Goal: Check status: Check status

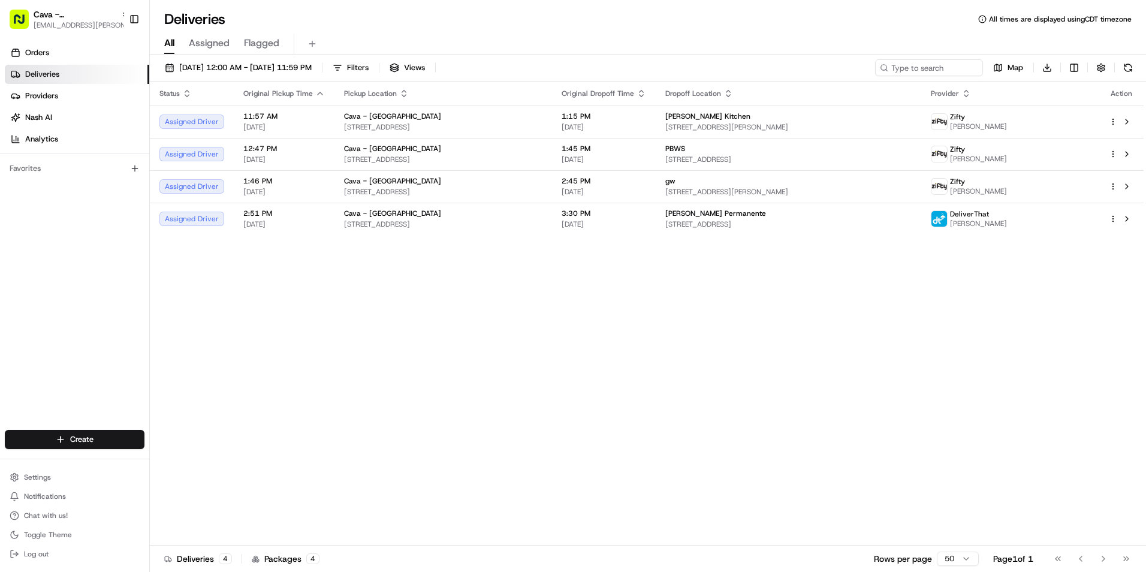
click at [52, 14] on span "Cava - Hollywood" at bounding box center [75, 14] width 83 height 12
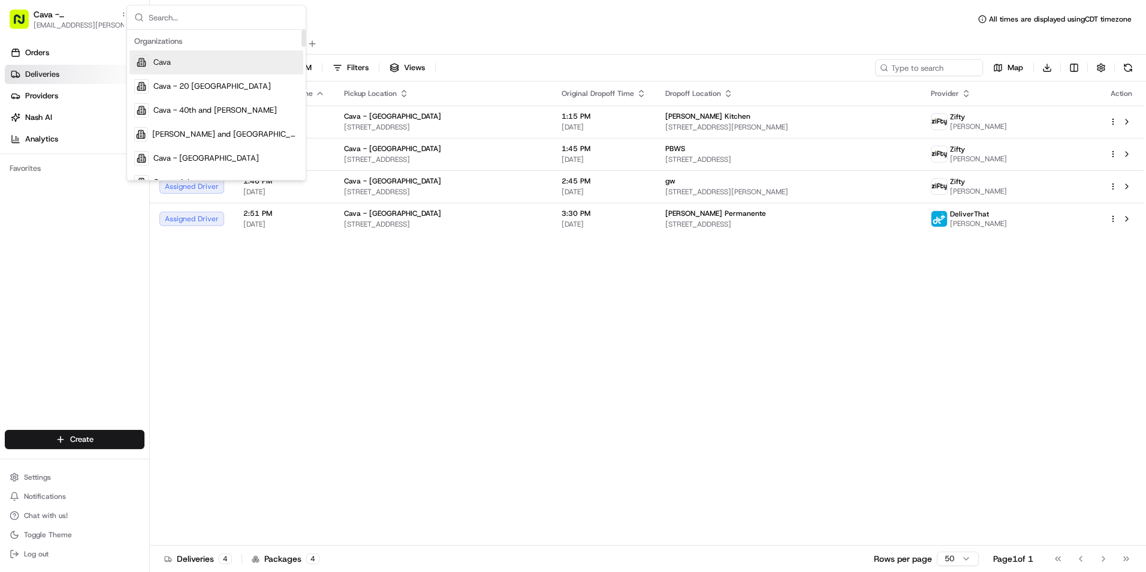
click at [170, 18] on input "text" at bounding box center [224, 17] width 150 height 24
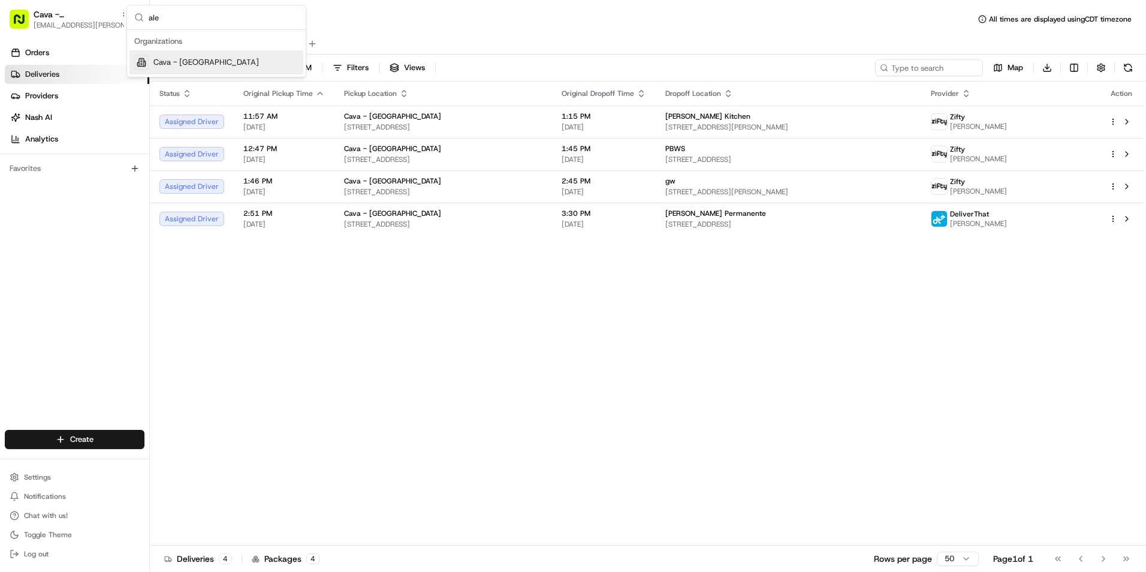
type input "ale"
click at [191, 60] on span "Cava - Alexandria" at bounding box center [205, 62] width 105 height 11
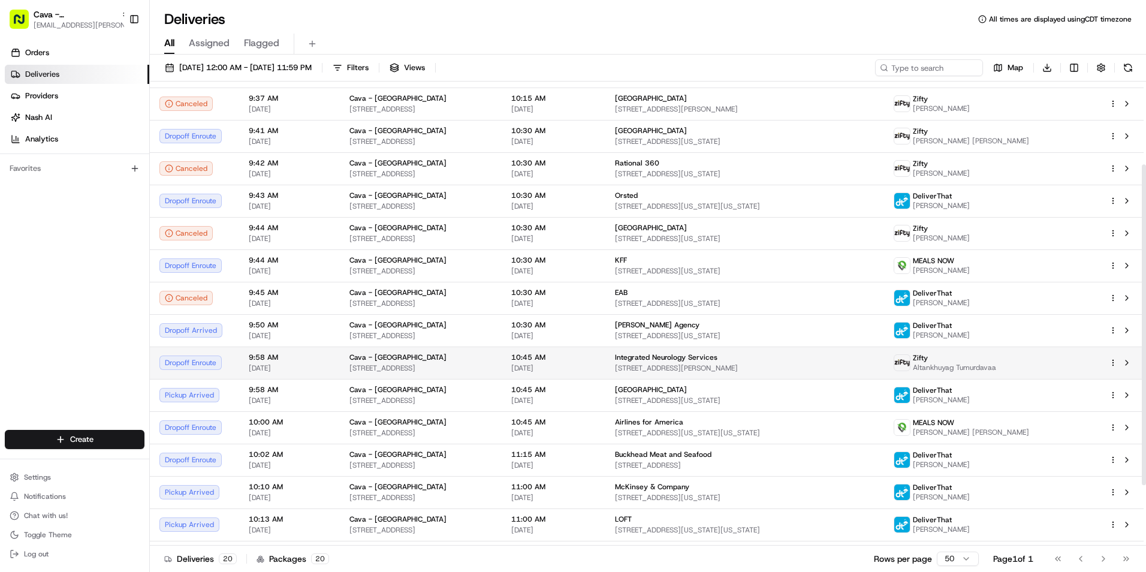
scroll to position [120, 0]
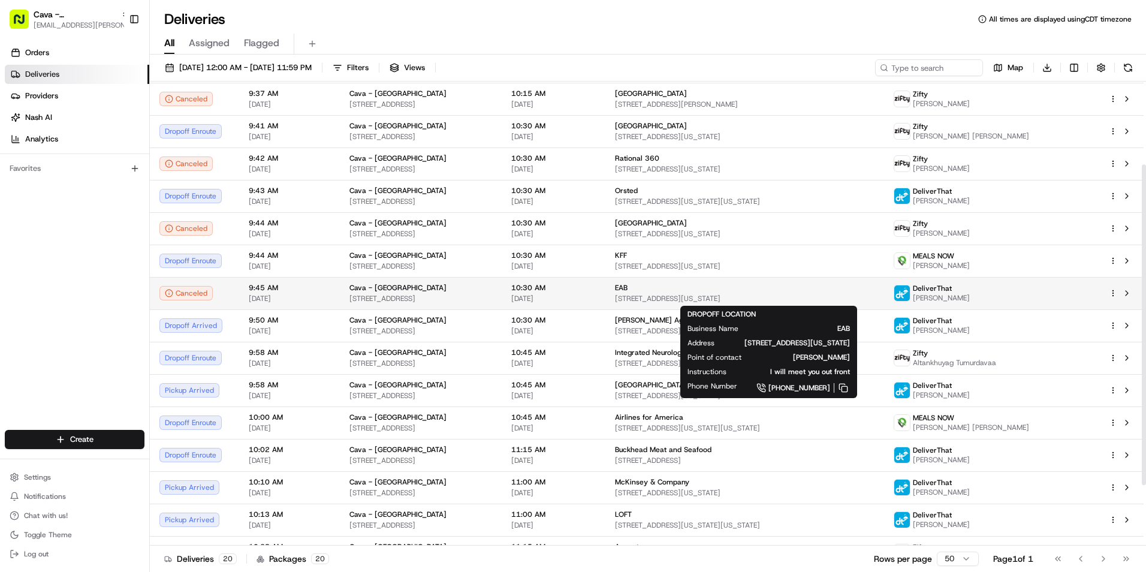
click at [647, 294] on span "2445 M St NW, Washington, DC 20037, USA" at bounding box center [745, 299] width 260 height 10
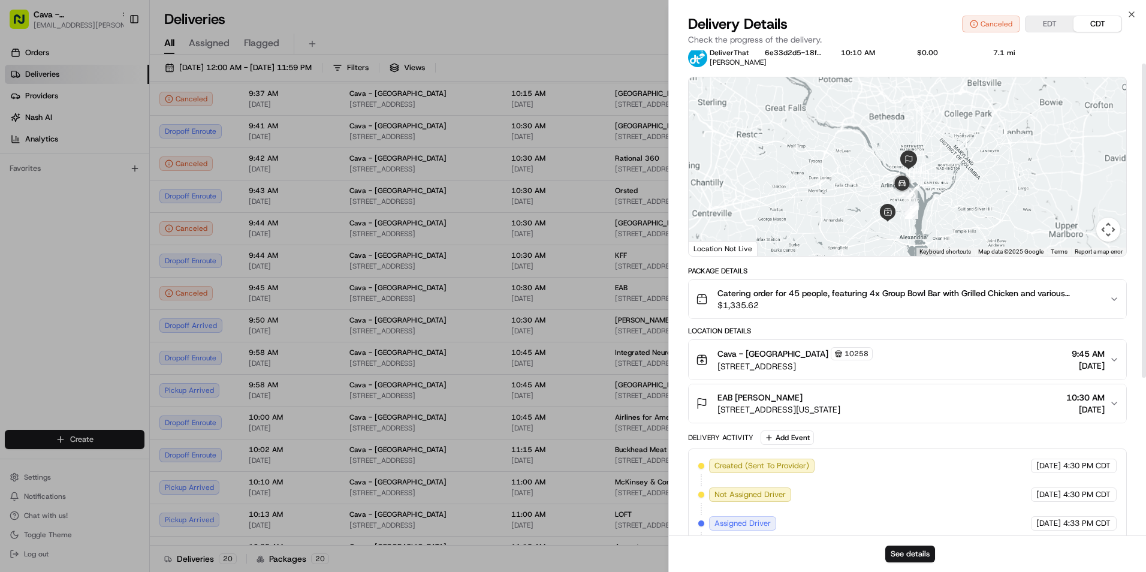
scroll to position [0, 0]
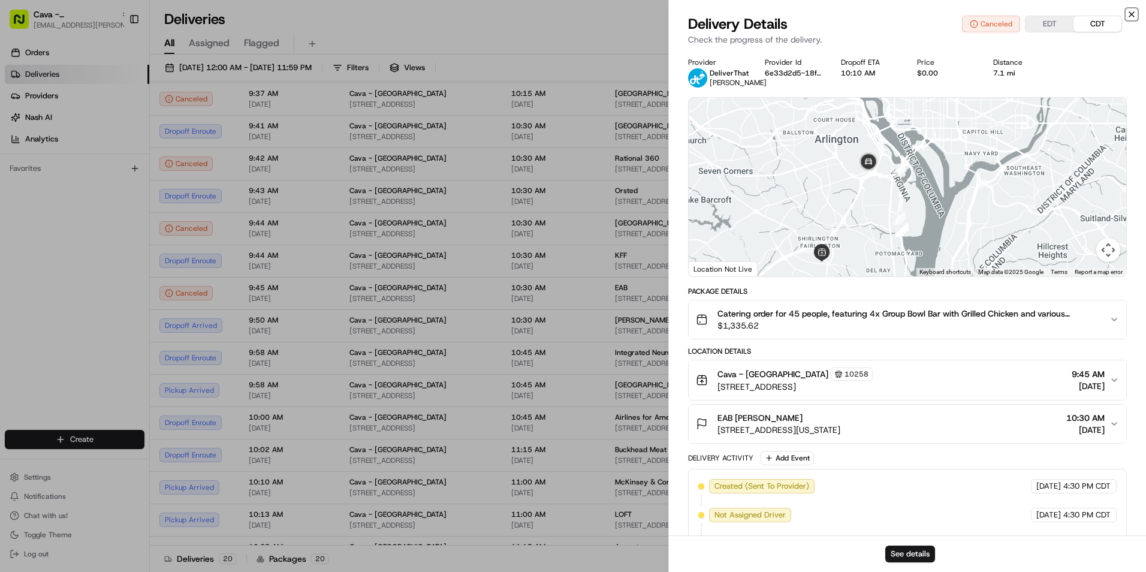
click at [1129, 16] on icon "button" at bounding box center [1132, 15] width 10 height 10
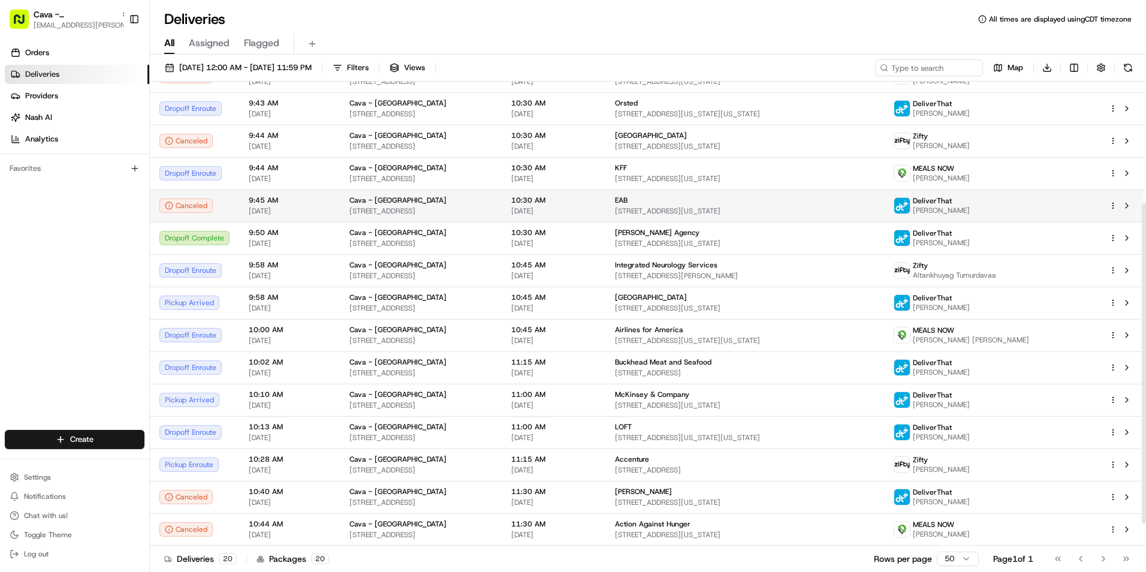
scroll to position [147, 0]
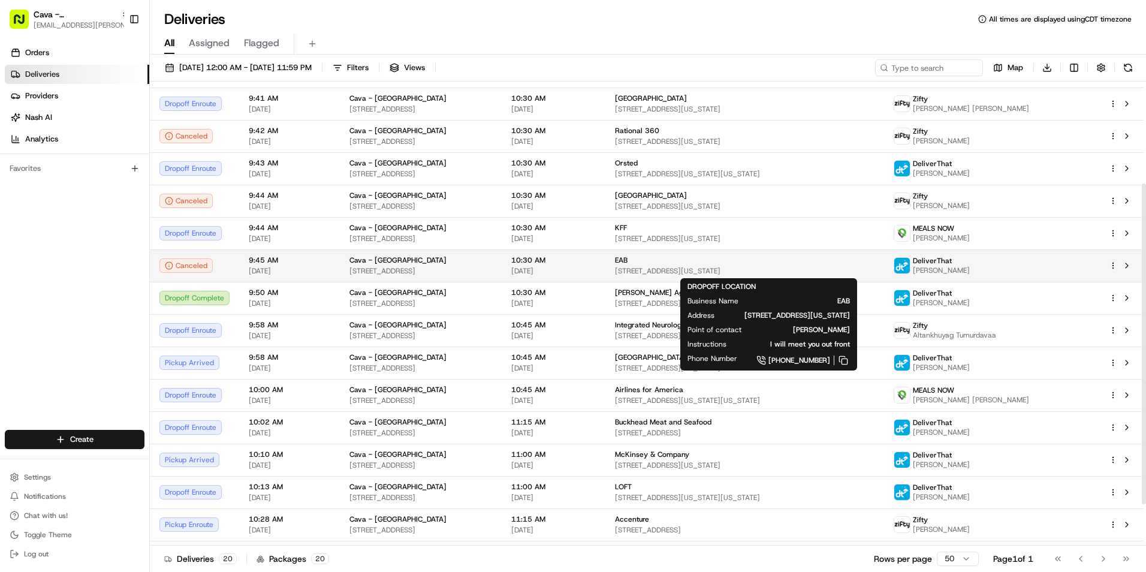
click at [677, 257] on div "EAB" at bounding box center [745, 260] width 260 height 10
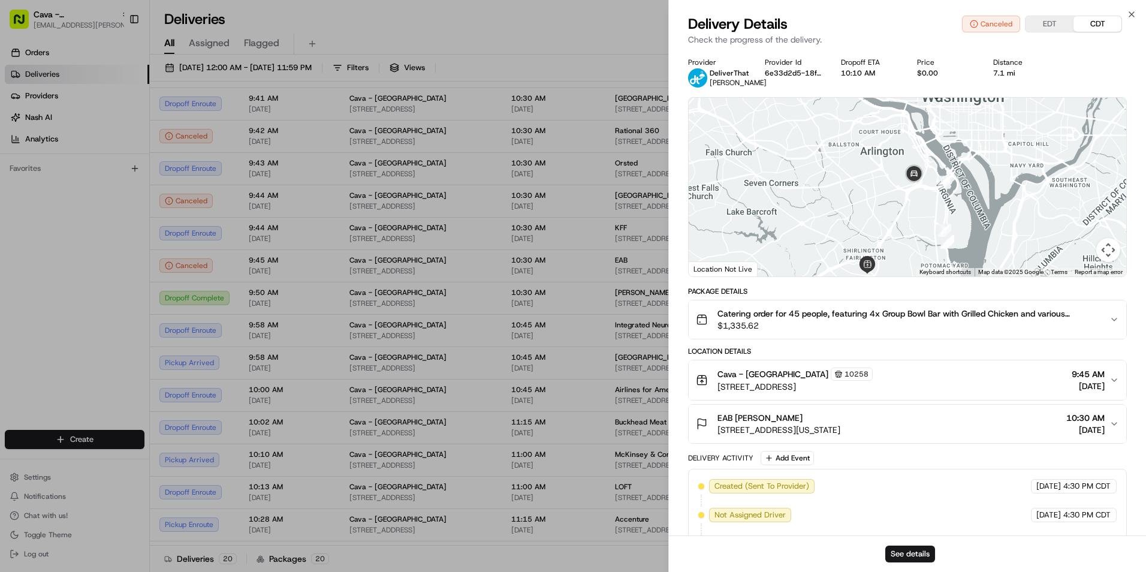
click at [840, 420] on div "EAB Kelly McCarthy" at bounding box center [778, 418] width 123 height 12
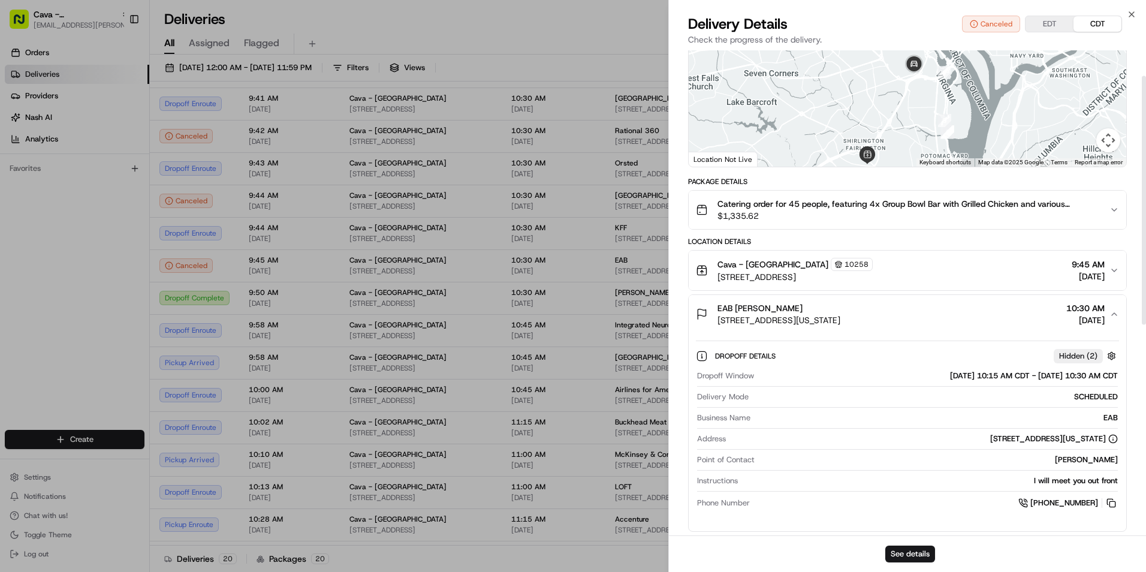
scroll to position [120, 0]
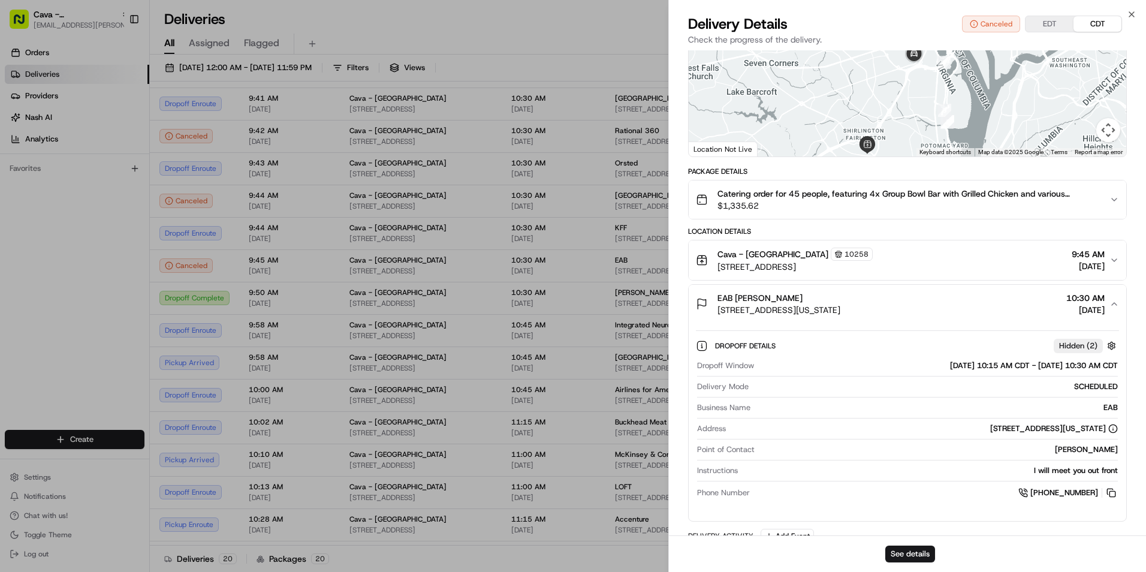
click at [1005, 310] on div "EAB Kelly McCarthy 2445 M St NW, Washington, DC 20037, USA 10:30 AM 08/21/2025" at bounding box center [903, 304] width 414 height 24
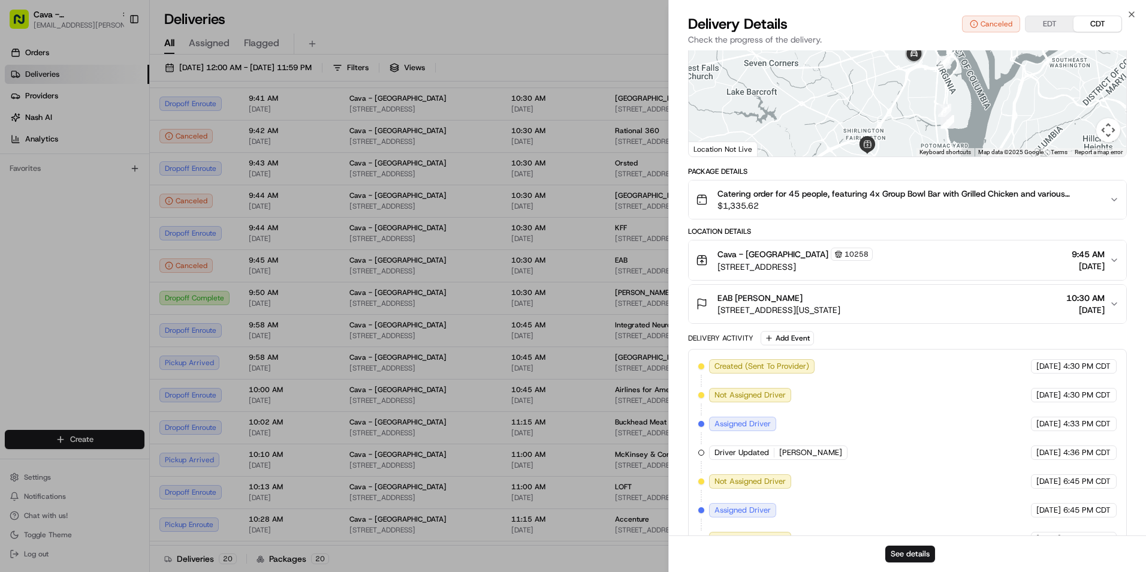
click at [1047, 26] on button "EDT" at bounding box center [1050, 24] width 48 height 16
click at [1093, 16] on button "CDT" at bounding box center [1098, 24] width 48 height 16
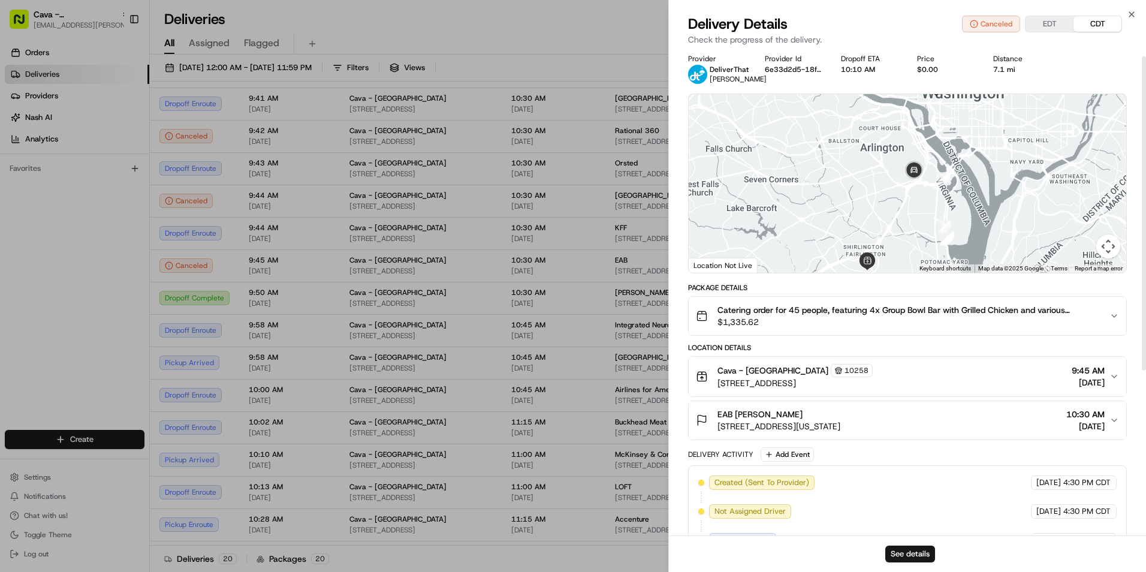
scroll to position [0, 0]
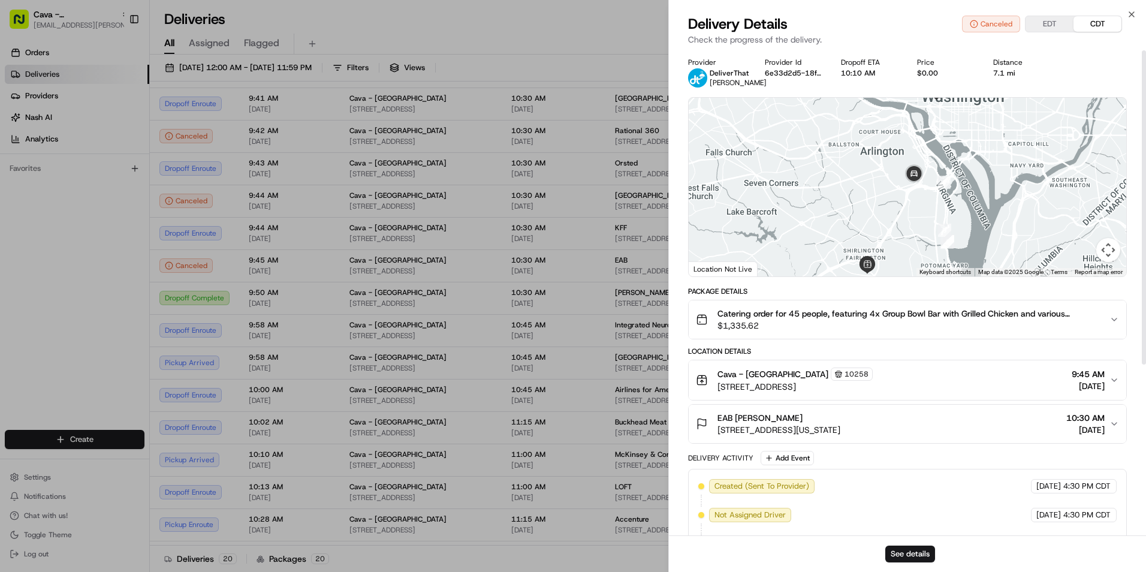
click at [909, 371] on div "Cava - Alexandria 10258 3644 King St, Alexandria, VA 22302, USA 9:45 AM 08/21/2…" at bounding box center [903, 379] width 414 height 25
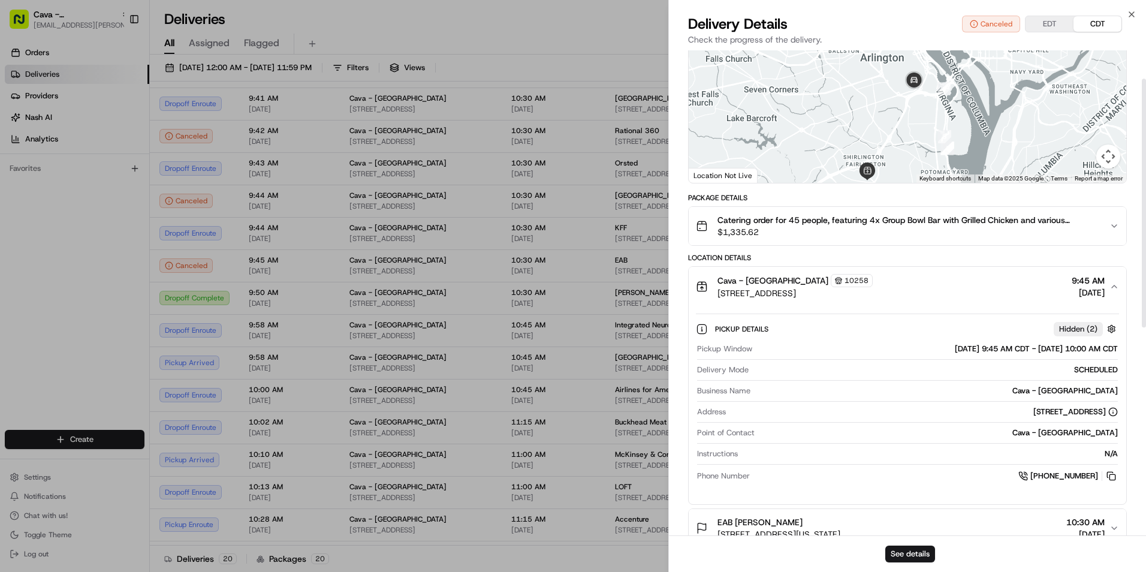
scroll to position [120, 0]
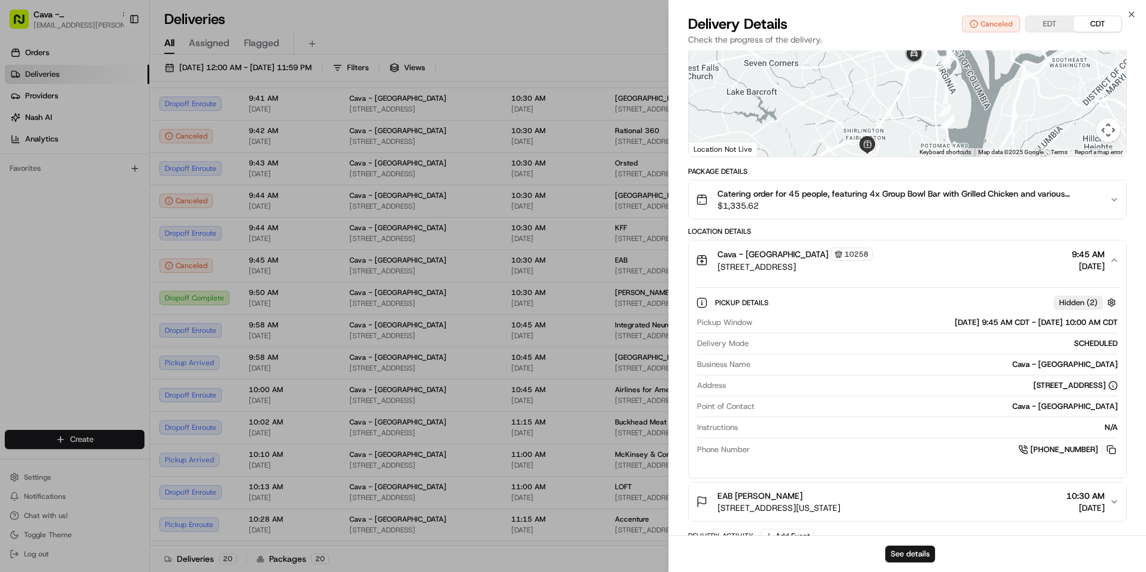
click at [972, 260] on div "Cava - Alexandria 10258 3644 King St, Alexandria, VA 22302, USA 9:45 AM 08/21/2…" at bounding box center [903, 260] width 414 height 25
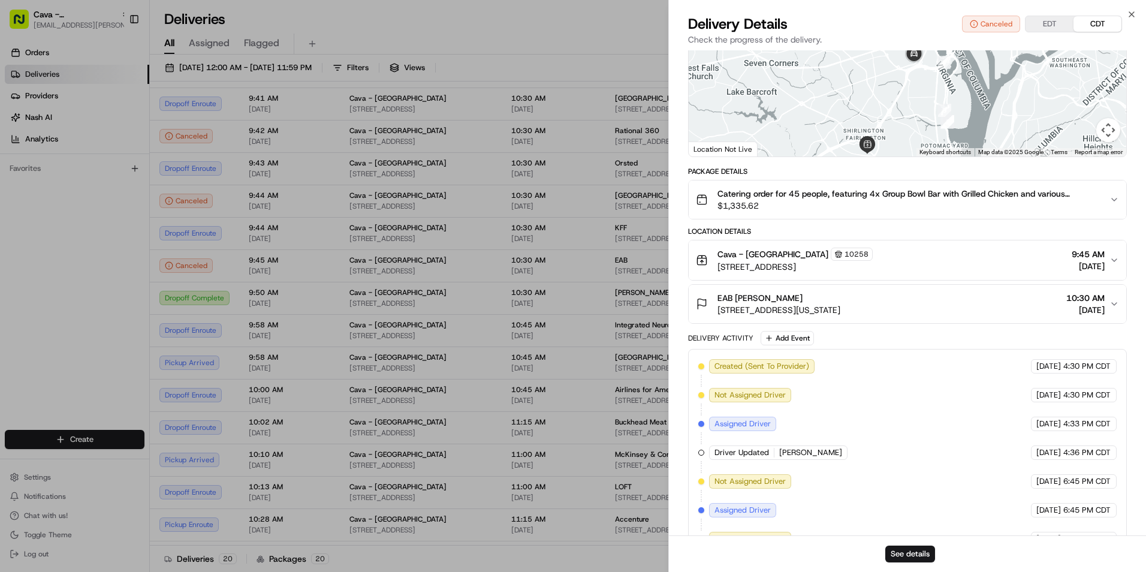
click at [1021, 204] on span "$1,335.62" at bounding box center [908, 206] width 382 height 12
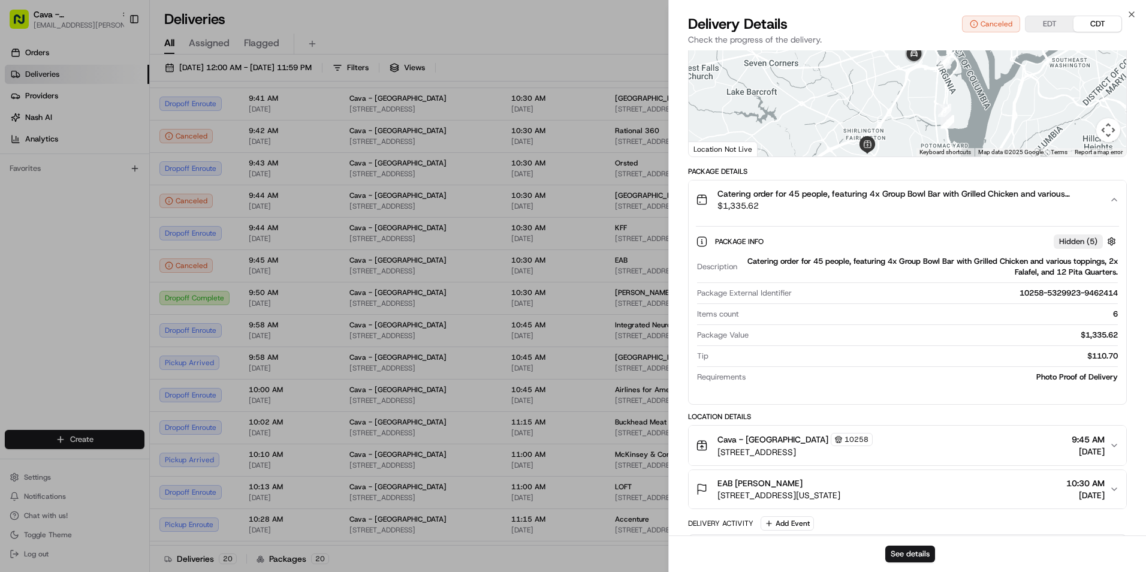
click at [1021, 204] on span "$1,335.62" at bounding box center [908, 206] width 382 height 12
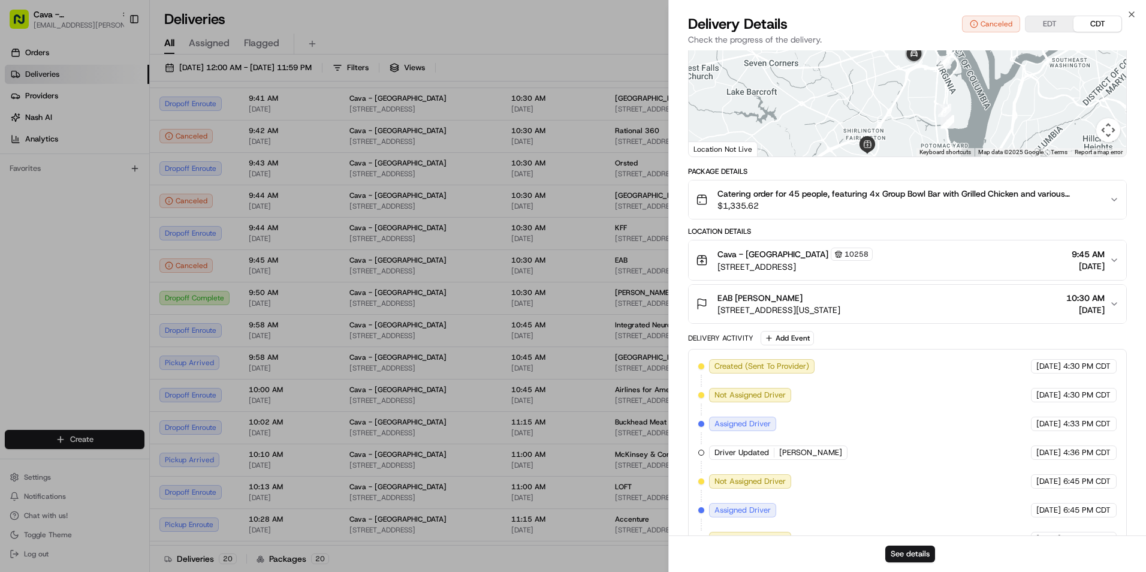
click at [956, 302] on div "EAB Kelly McCarthy 2445 M St NW, Washington, DC 20037, USA 10:30 AM 08/21/2025" at bounding box center [903, 304] width 414 height 24
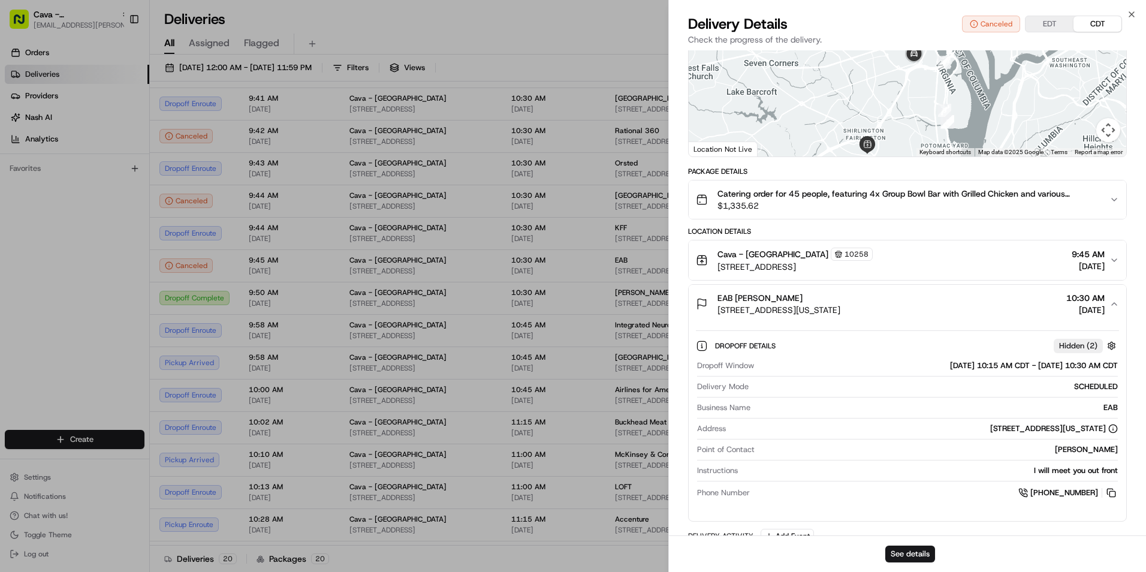
drag, startPoint x: 1083, startPoint y: 450, endPoint x: 1121, endPoint y: 444, distance: 39.4
click at [1121, 444] on div "Dropoff Details Hidden ( 2 ) Dropoff Window 08/21/2025 10:15 AM CDT - 08/21/202…" at bounding box center [908, 417] width 438 height 188
drag, startPoint x: 1121, startPoint y: 444, endPoint x: 1103, endPoint y: 449, distance: 18.6
copy div "McCarthy"
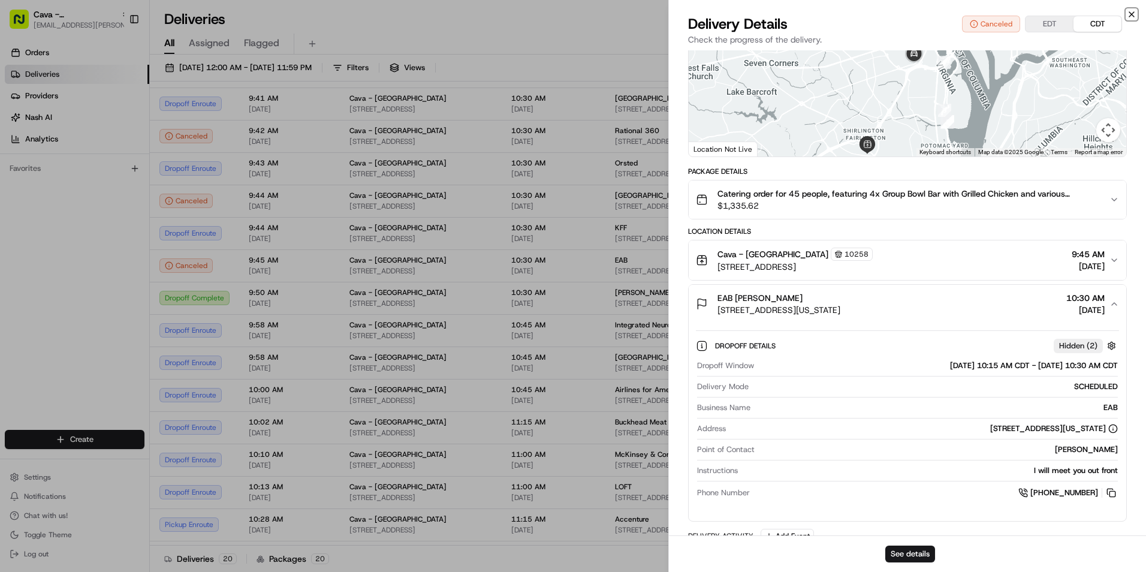
click at [1132, 11] on icon "button" at bounding box center [1132, 15] width 10 height 10
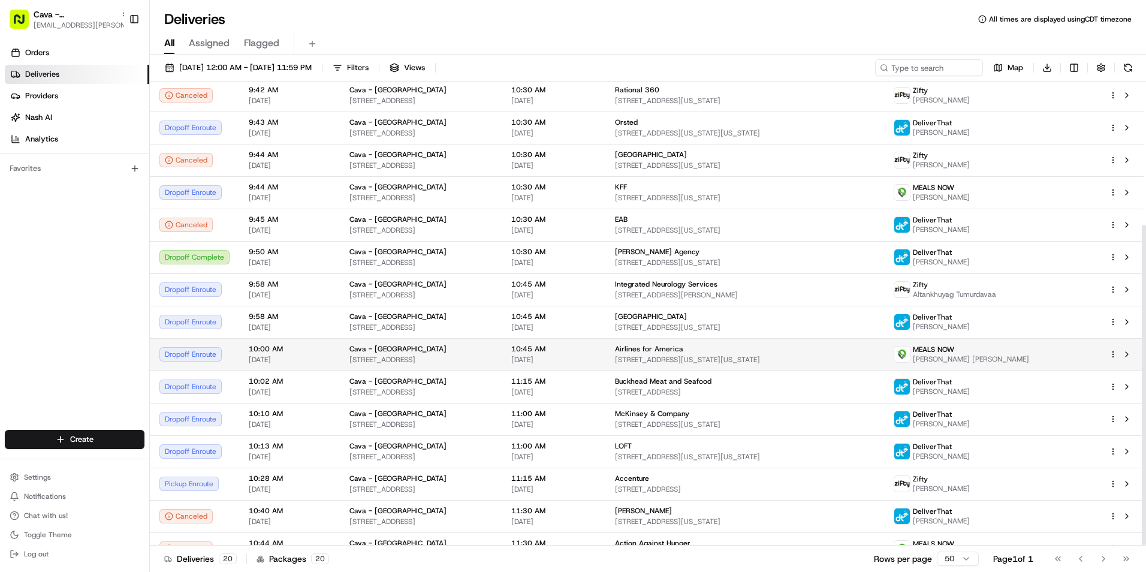
scroll to position [207, 0]
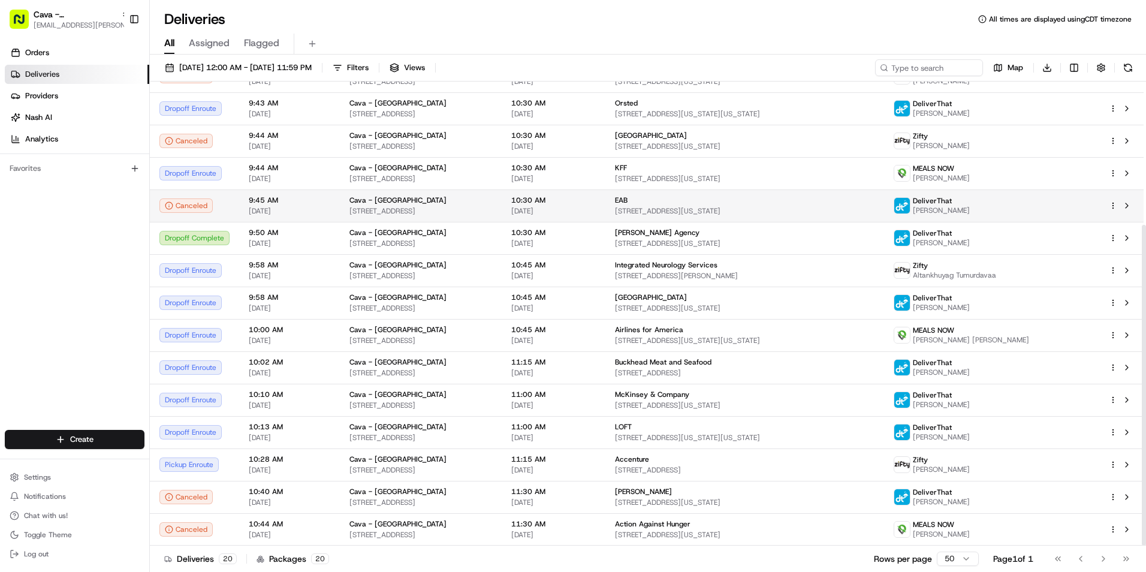
click at [671, 192] on td "EAB 2445 M St NW, Washington, DC 20037, USA" at bounding box center [744, 205] width 279 height 32
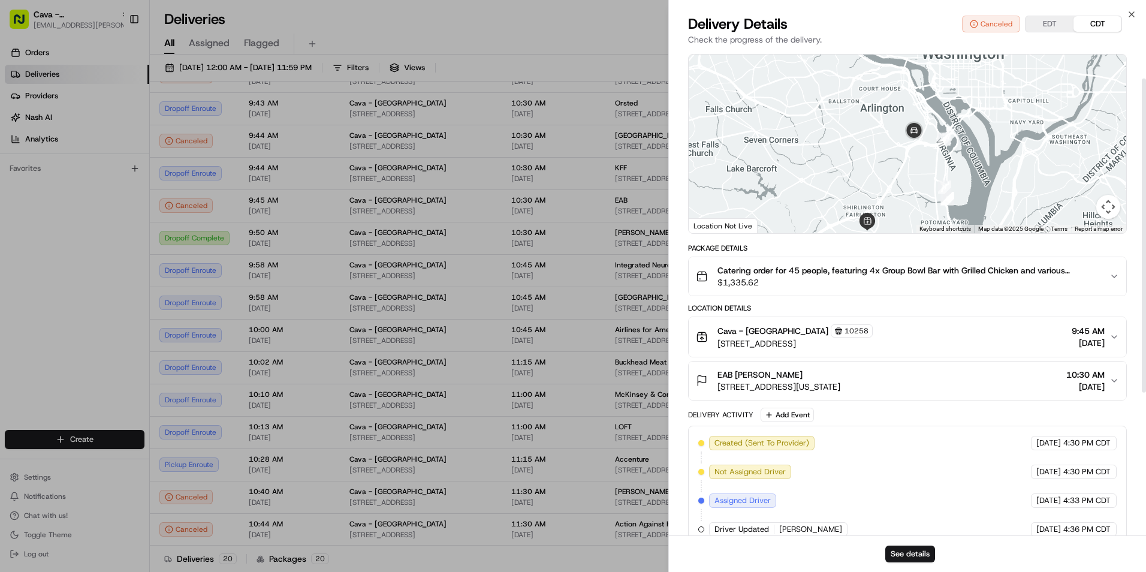
scroll to position [60, 0]
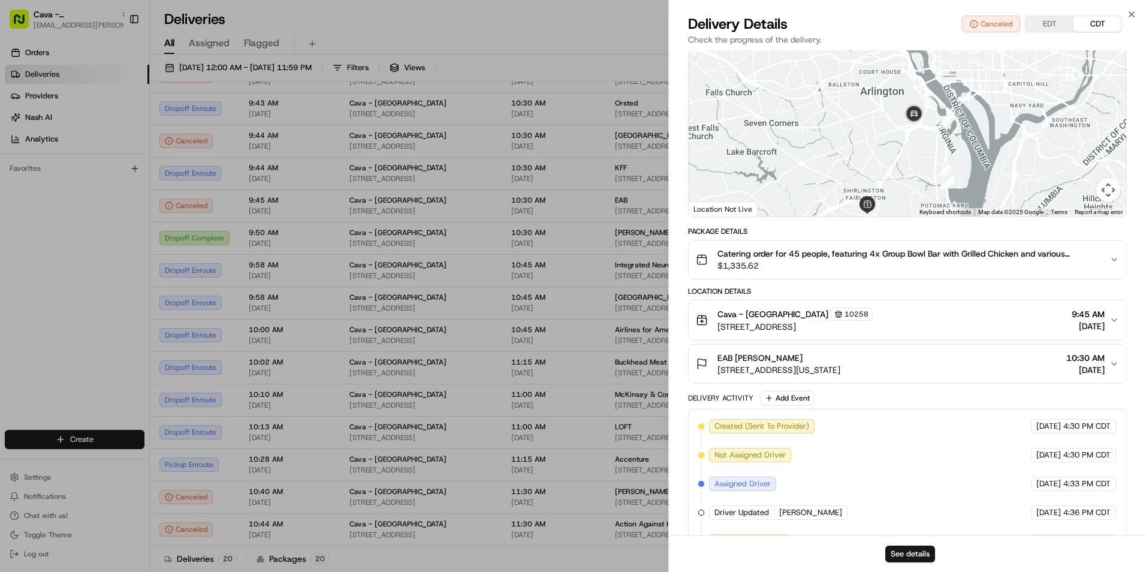
click at [979, 252] on span "Catering order for 45 people, featuring 4x Group Bowl Bar with Grilled Chicken …" at bounding box center [908, 254] width 382 height 12
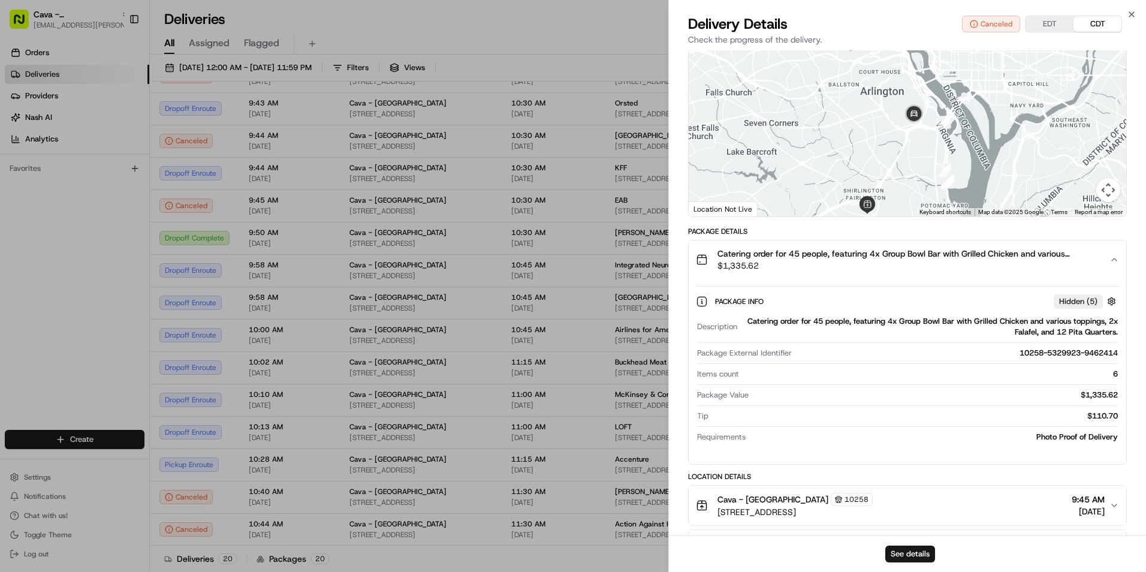
click at [979, 252] on span "Catering order for 45 people, featuring 4x Group Bowl Bar with Grilled Chicken …" at bounding box center [908, 254] width 382 height 12
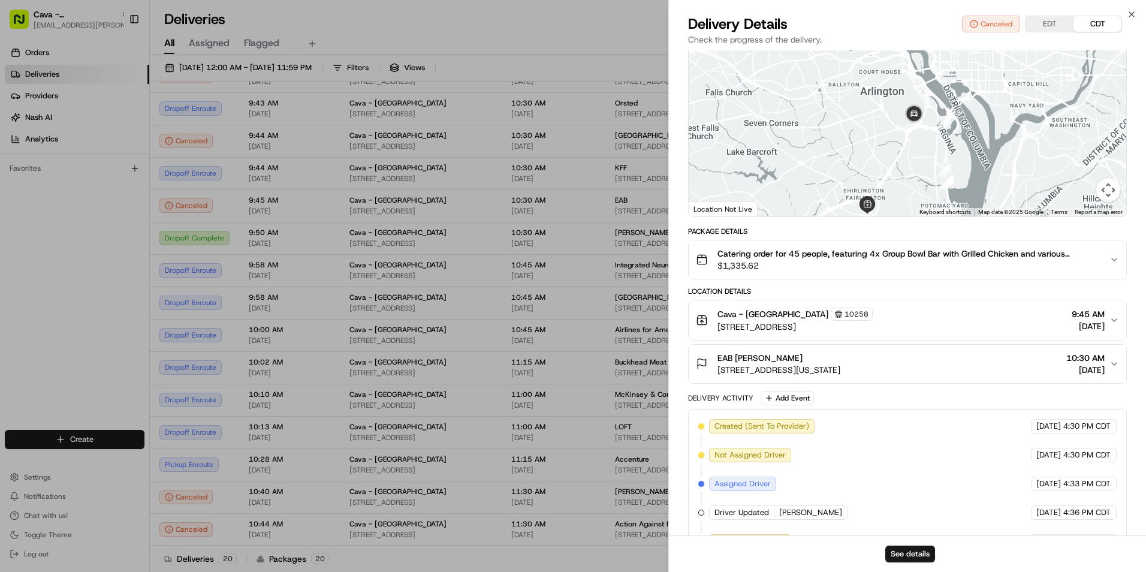
click at [1014, 266] on span "$1,335.62" at bounding box center [908, 266] width 382 height 12
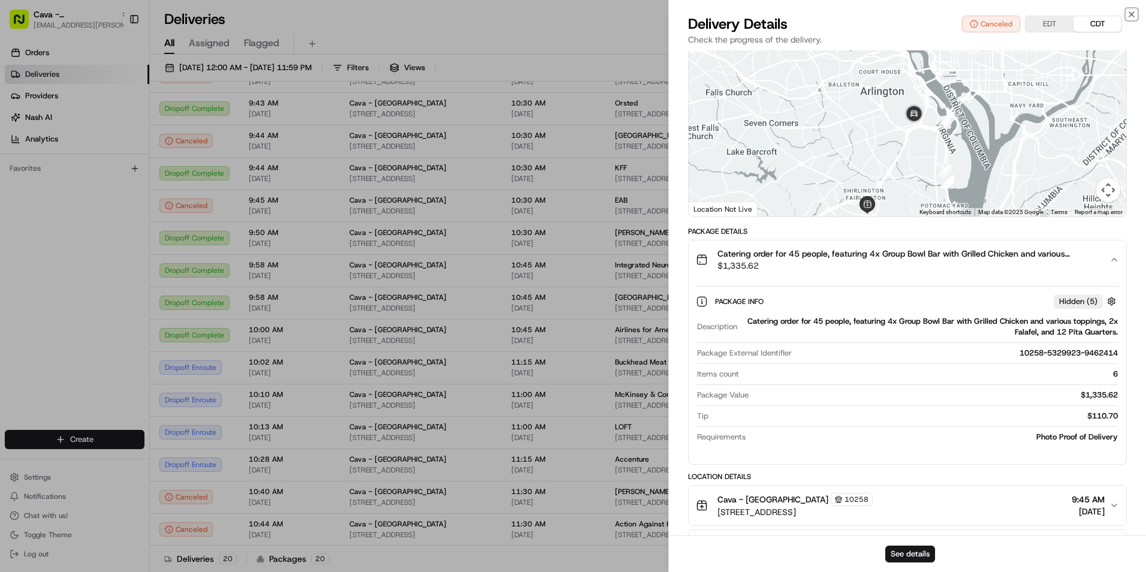
click at [1133, 12] on icon "button" at bounding box center [1132, 15] width 10 height 10
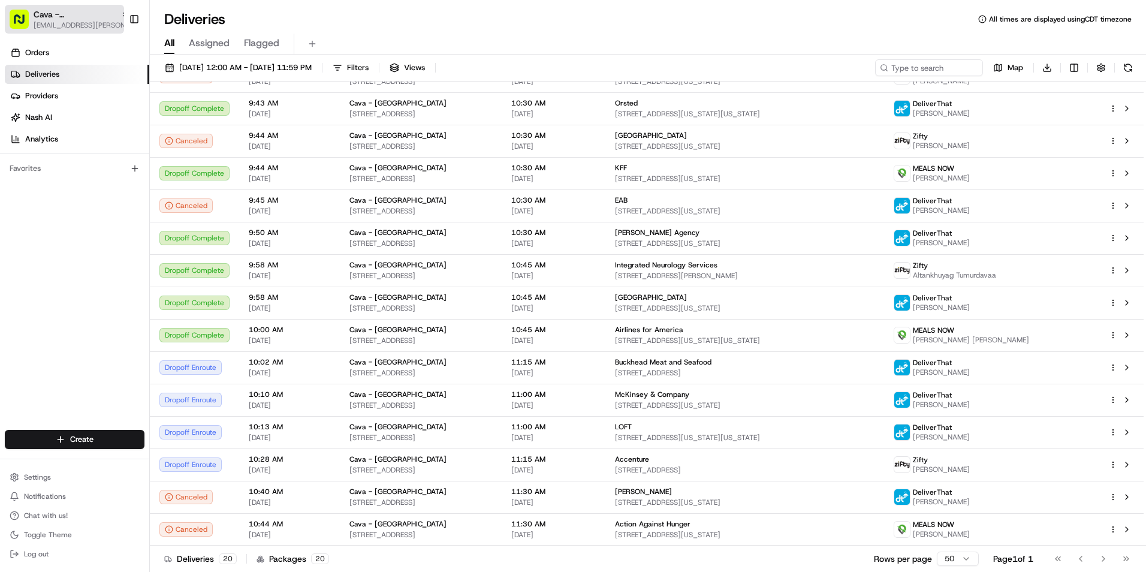
click at [89, 25] on span "jaidyn.hatchett@cava.com" at bounding box center [82, 25] width 96 height 10
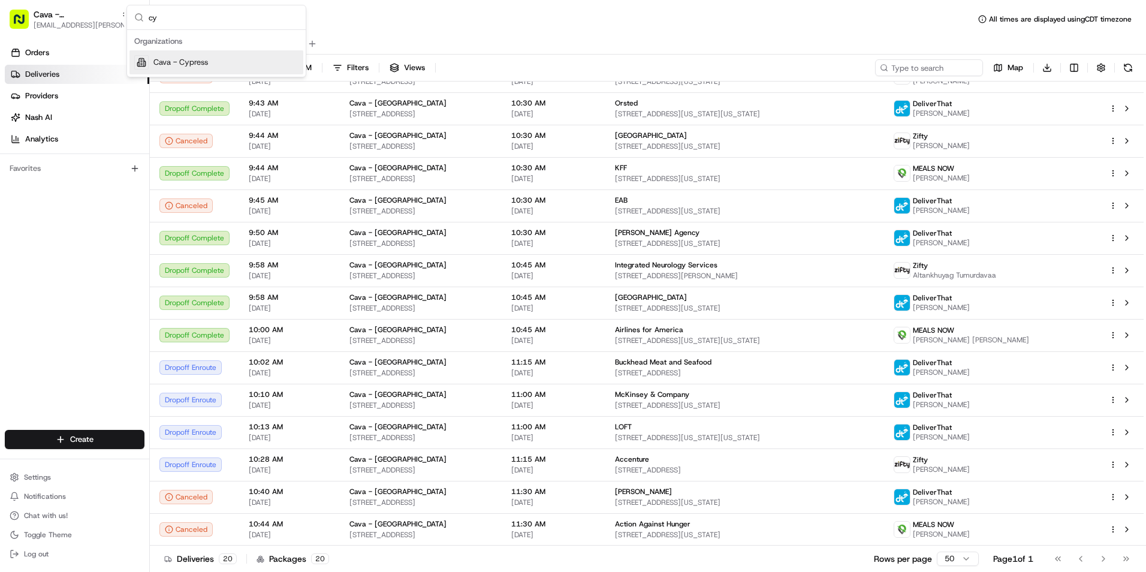
type input "cy"
click at [199, 65] on span "Cava - Cypress" at bounding box center [180, 62] width 55 height 11
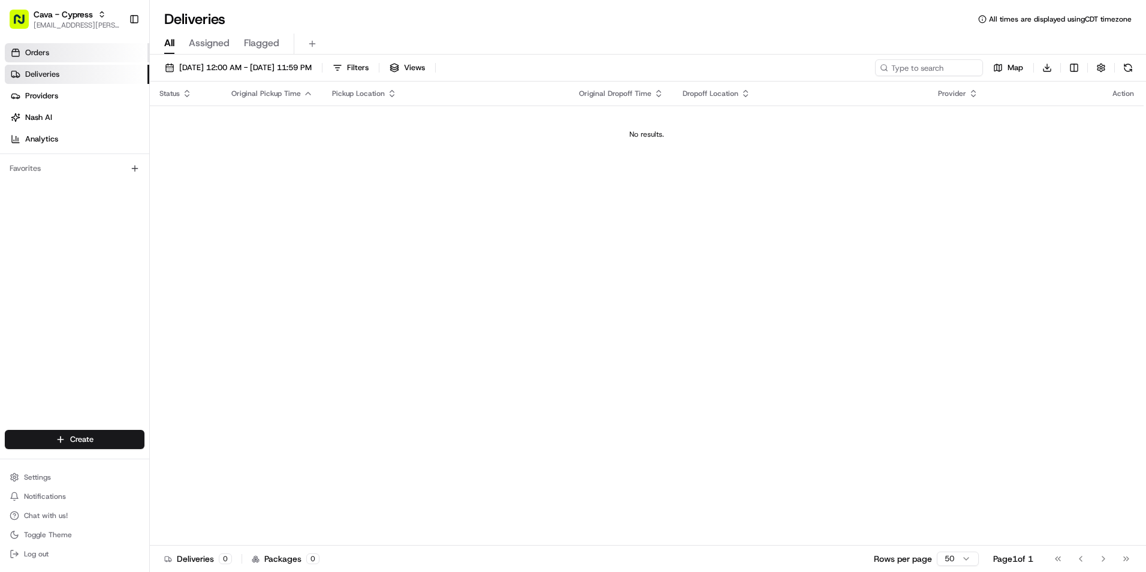
click at [52, 59] on link "Orders" at bounding box center [77, 52] width 144 height 19
